Goal: Task Accomplishment & Management: Complete application form

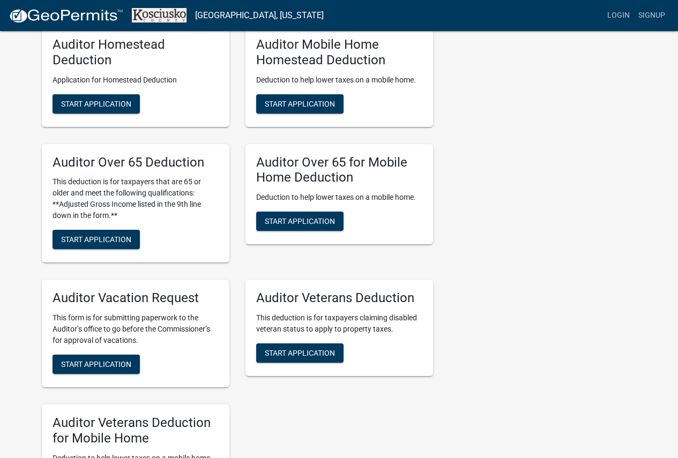
scroll to position [751, 0]
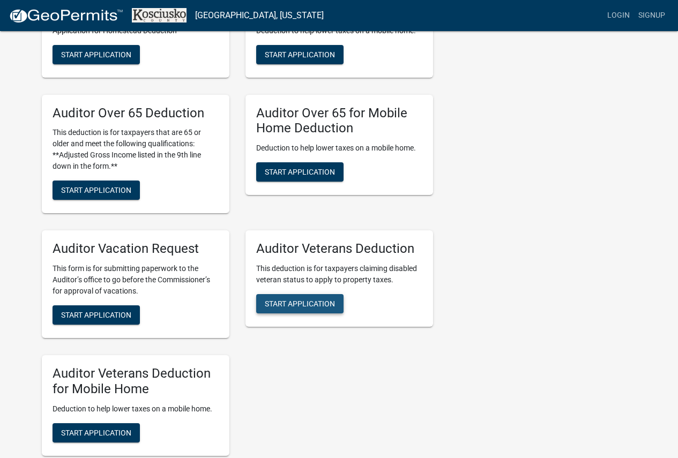
click at [293, 300] on span "Start Application" at bounding box center [300, 304] width 70 height 9
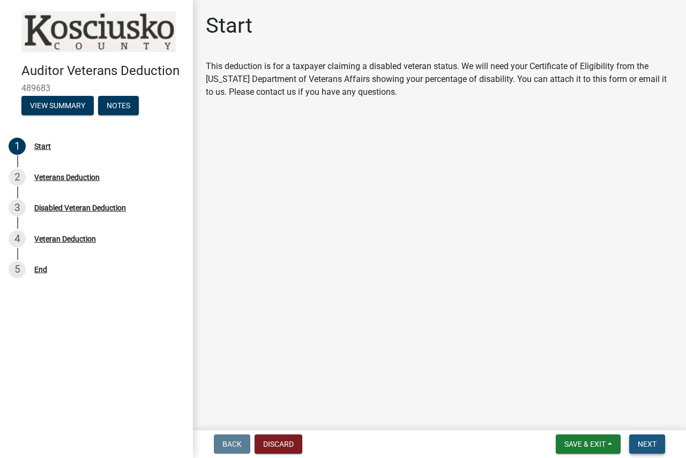
click at [637, 444] on button "Next" at bounding box center [647, 444] width 36 height 19
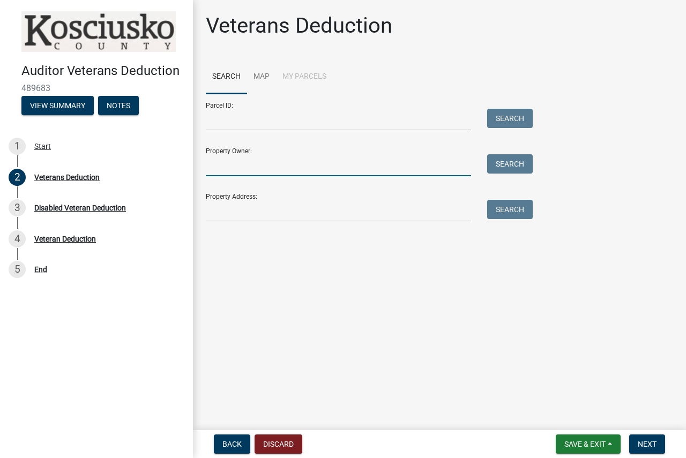
drag, startPoint x: 294, startPoint y: 167, endPoint x: 298, endPoint y: 174, distance: 8.2
click at [294, 167] on input "Property Owner:" at bounding box center [338, 165] width 265 height 22
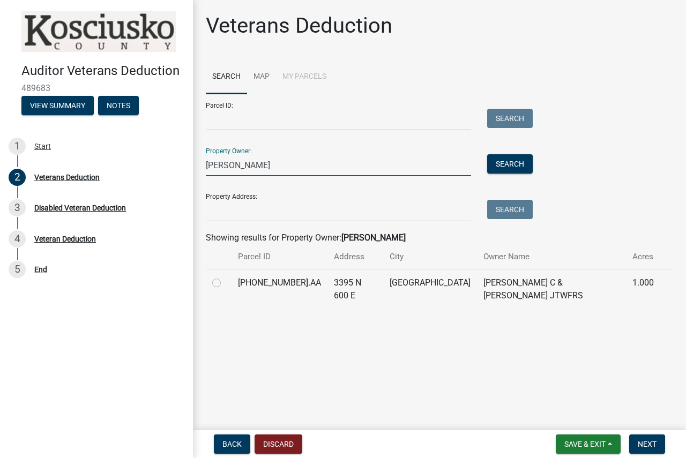
type input "[PERSON_NAME]"
click at [225, 277] on label at bounding box center [225, 277] width 0 height 0
click at [225, 283] on input "radio" at bounding box center [228, 280] width 7 height 7
radio input "true"
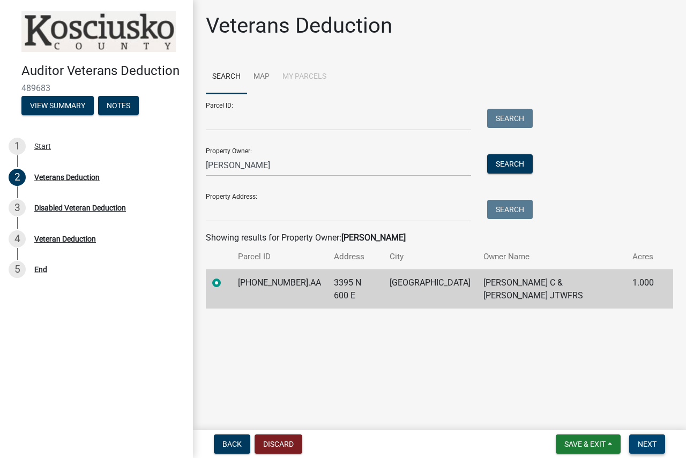
click at [648, 454] on button "Next" at bounding box center [647, 444] width 36 height 19
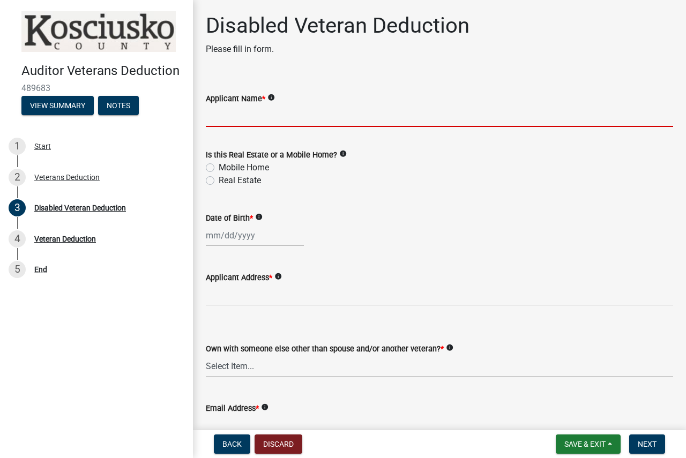
click at [316, 125] on input "Applicant Name *" at bounding box center [439, 116] width 467 height 22
type input "j"
type input "[PERSON_NAME]"
drag, startPoint x: 211, startPoint y: 184, endPoint x: 240, endPoint y: 212, distance: 39.8
click at [219, 183] on label "Real Estate" at bounding box center [240, 180] width 42 height 13
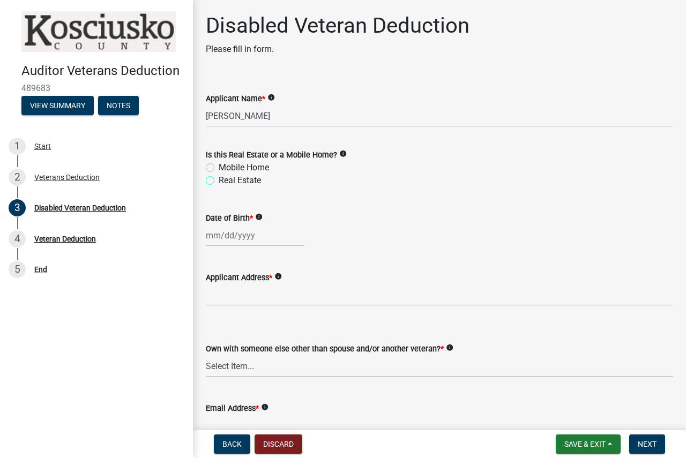
click at [219, 181] on input "Real Estate" at bounding box center [222, 177] width 7 height 7
radio input "true"
click at [262, 246] on div at bounding box center [255, 236] width 98 height 22
select select "10"
select select "2025"
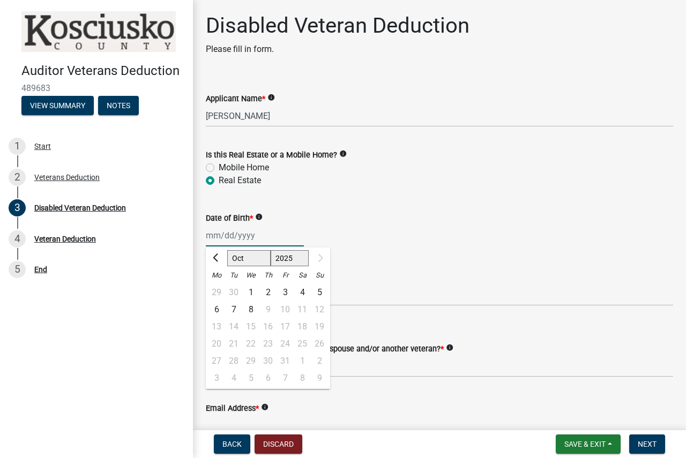
click at [235, 260] on select "Jan Feb Mar Apr May Jun [DATE] Aug Sep Oct" at bounding box center [248, 258] width 43 height 16
select select "6"
click at [227, 250] on select "Jan Feb Mar Apr May Jun [DATE] Aug Sep Oct" at bounding box center [248, 258] width 43 height 16
click at [231, 359] on div "24" at bounding box center [233, 361] width 17 height 17
type input "[DATE]"
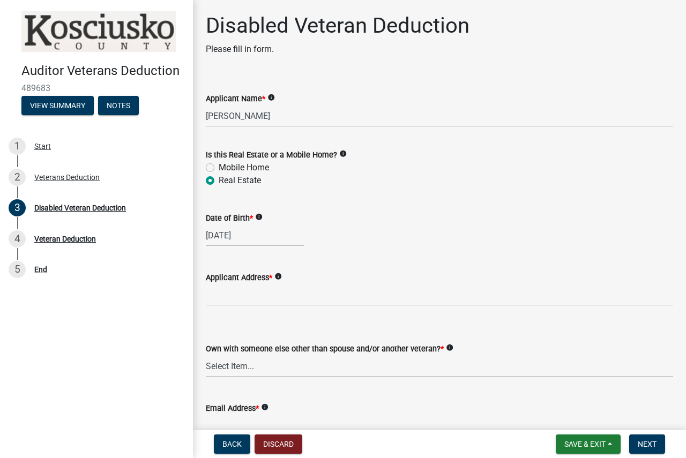
select select "6"
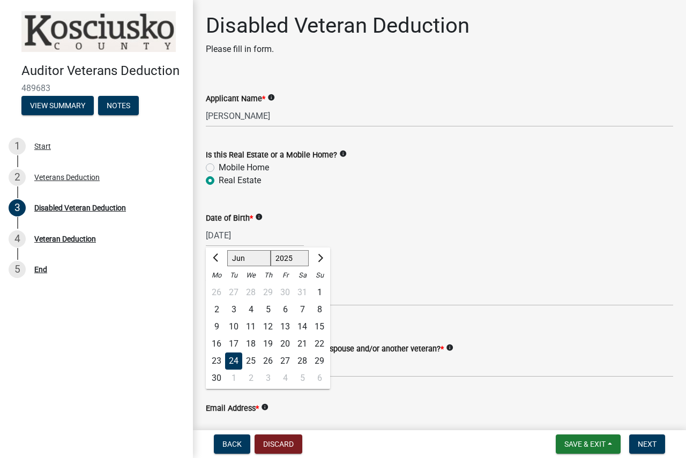
click at [265, 236] on div "[DATE] Jan Feb Mar Apr May Jun [DATE] Aug Sep [DATE] 1889 1890 1891 1892 1893 1…" at bounding box center [255, 236] width 98 height 22
click at [299, 257] on select "1888 1889 1890 1891 1892 1893 1894 1895 1896 1897 1898 1899 1900 1901 1902 1903…" at bounding box center [290, 258] width 39 height 16
select select "1999"
click at [271, 250] on select "1888 1889 1890 1891 1892 1893 1894 1895 1896 1897 1898 1899 1900 1901 1902 1903…" at bounding box center [290, 258] width 39 height 16
click at [269, 340] on div "24" at bounding box center [267, 344] width 17 height 17
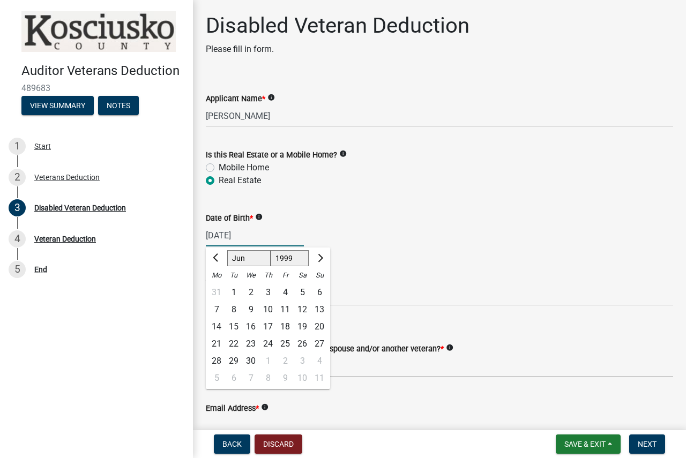
type input "[DATE]"
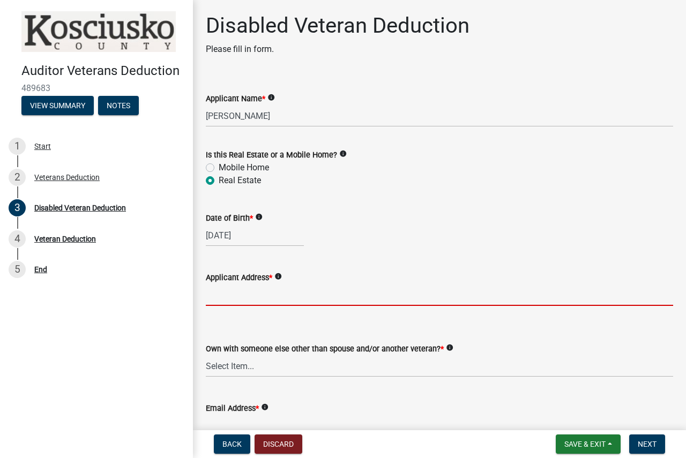
click at [251, 301] on input "Applicant Address *" at bounding box center [439, 295] width 467 height 22
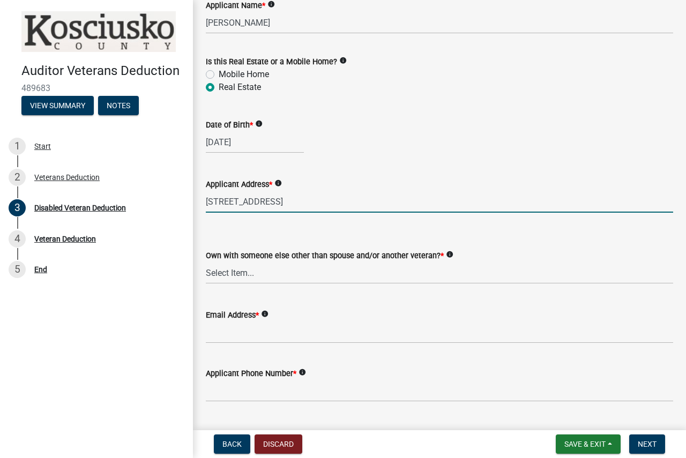
scroll to position [107, 0]
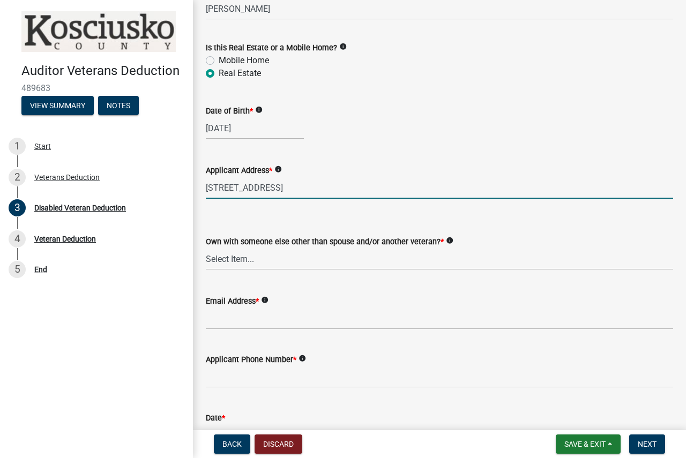
type input "[STREET_ADDRESS]"
click at [260, 265] on select "Select Item... Yes No" at bounding box center [439, 259] width 467 height 22
click at [206, 248] on select "Select Item... Yes No" at bounding box center [439, 259] width 467 height 22
select select "36a12cd3-102c-4844-8c55-94b88fe470ab"
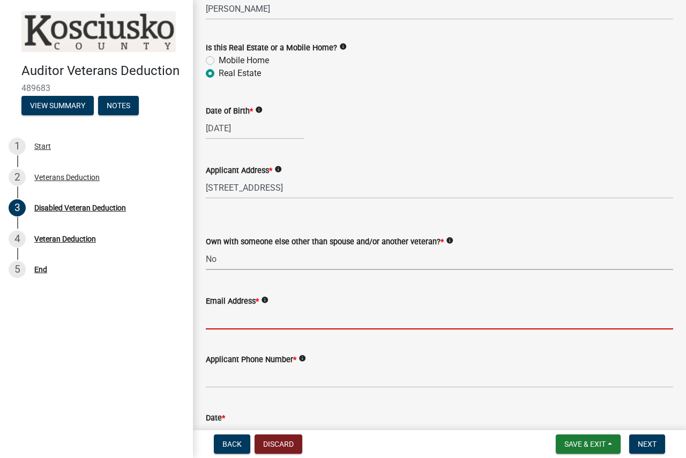
click at [243, 317] on input "Email Address *" at bounding box center [439, 319] width 467 height 22
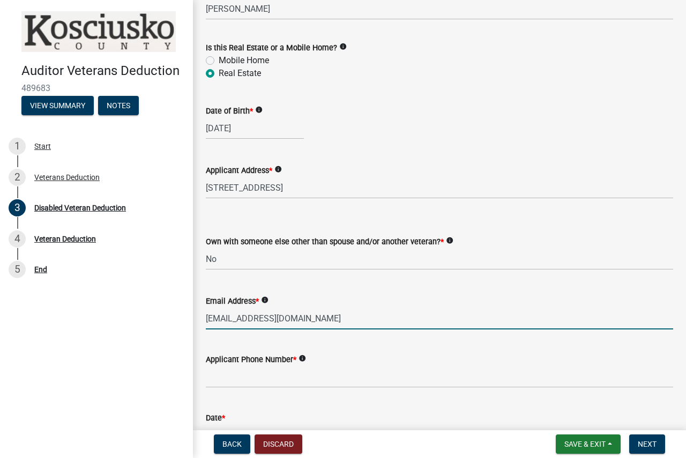
type input "[EMAIL_ADDRESS][DOMAIN_NAME]"
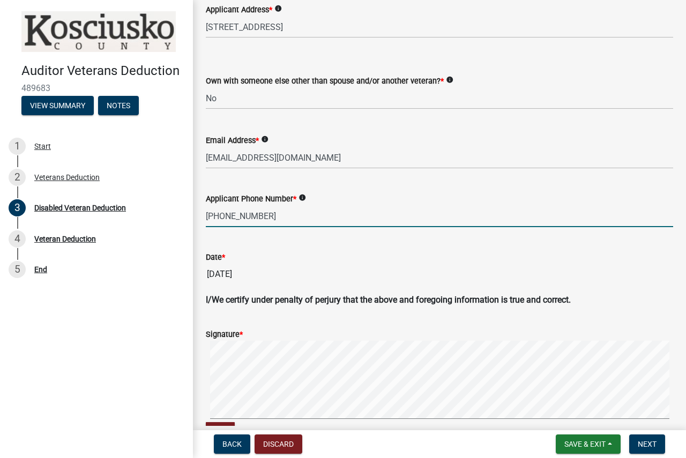
scroll to position [322, 0]
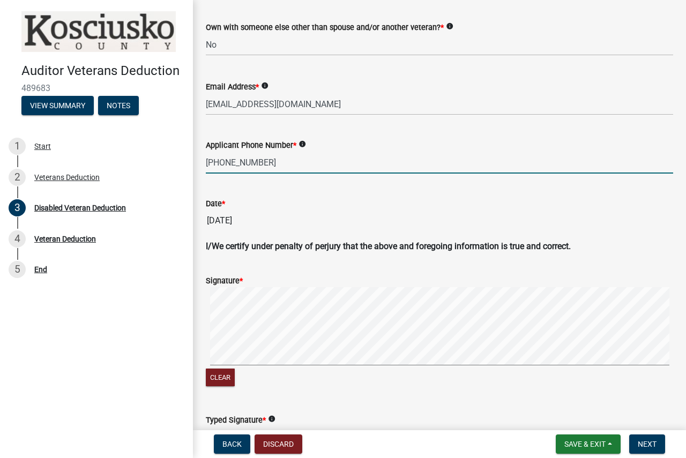
click at [208, 367] on signature-pad at bounding box center [439, 327] width 467 height 81
click at [227, 367] on signature-pad at bounding box center [439, 327] width 467 height 81
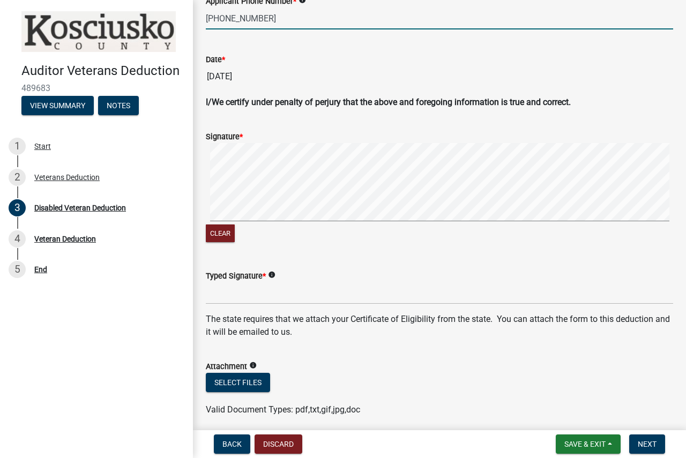
scroll to position [508, 0]
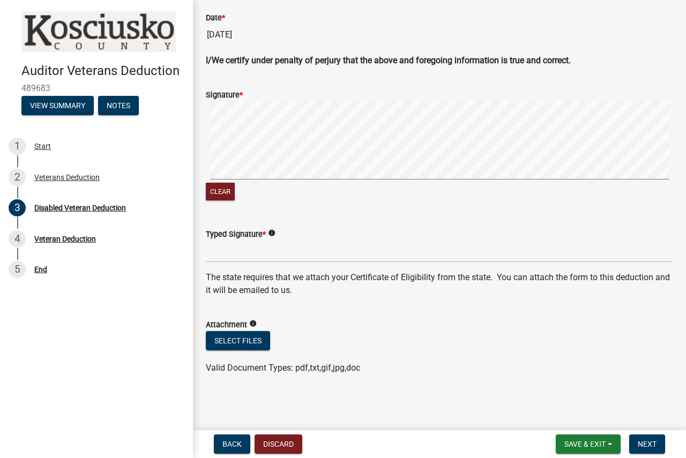
type input "[PHONE_NUMBER]"
click at [239, 263] on wm-data-entity-input "Typed Signature * info" at bounding box center [439, 242] width 467 height 58
click at [236, 255] on input "Typed Signature *" at bounding box center [439, 252] width 467 height 22
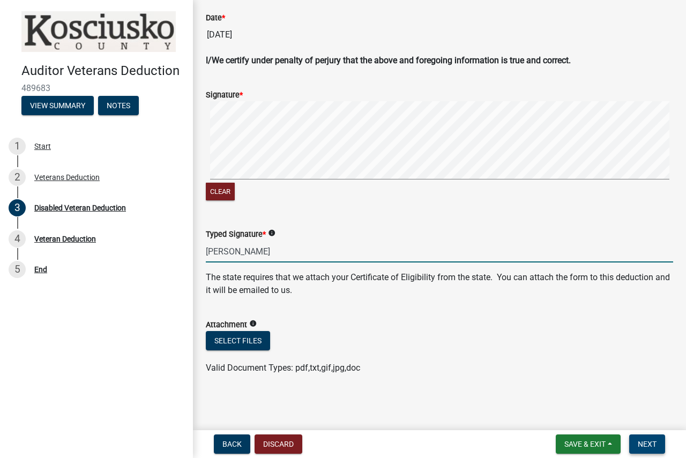
type input "[PERSON_NAME]"
click at [650, 443] on span "Next" at bounding box center [647, 444] width 19 height 9
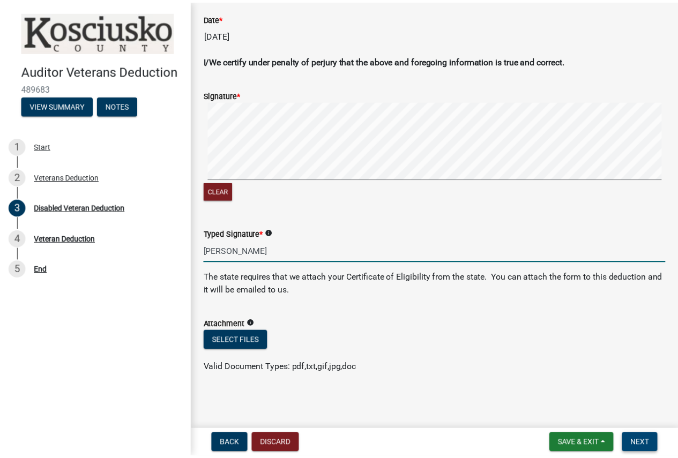
scroll to position [0, 0]
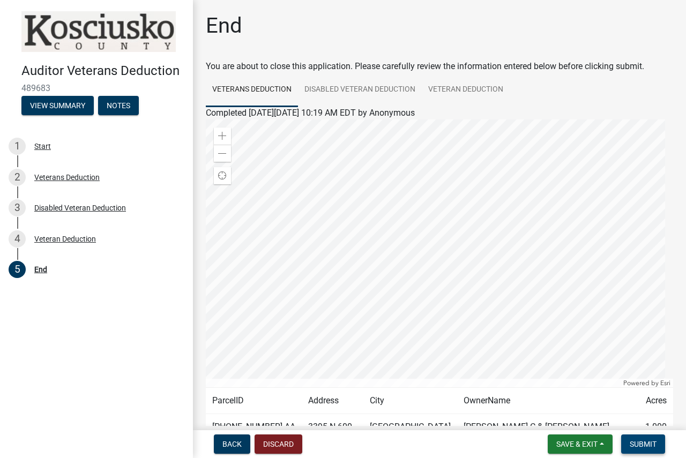
click at [636, 443] on span "Submit" at bounding box center [643, 444] width 27 height 9
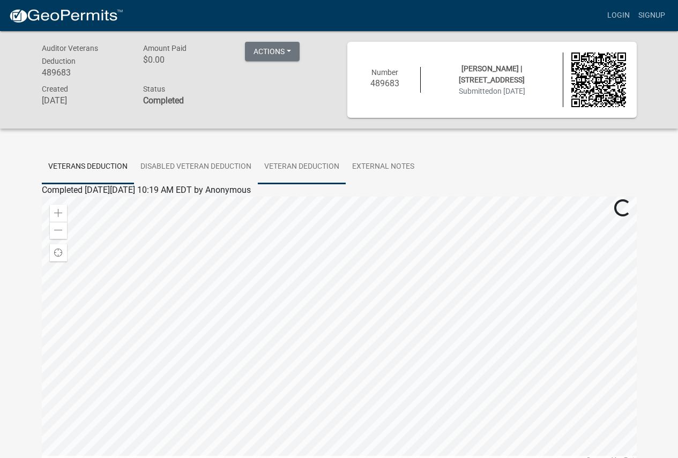
click at [295, 163] on link "Veteran Deduction" at bounding box center [302, 167] width 88 height 34
click at [102, 205] on link "Veteran Deduction" at bounding box center [77, 203] width 70 height 10
